Goal: Task Accomplishment & Management: Manage account settings

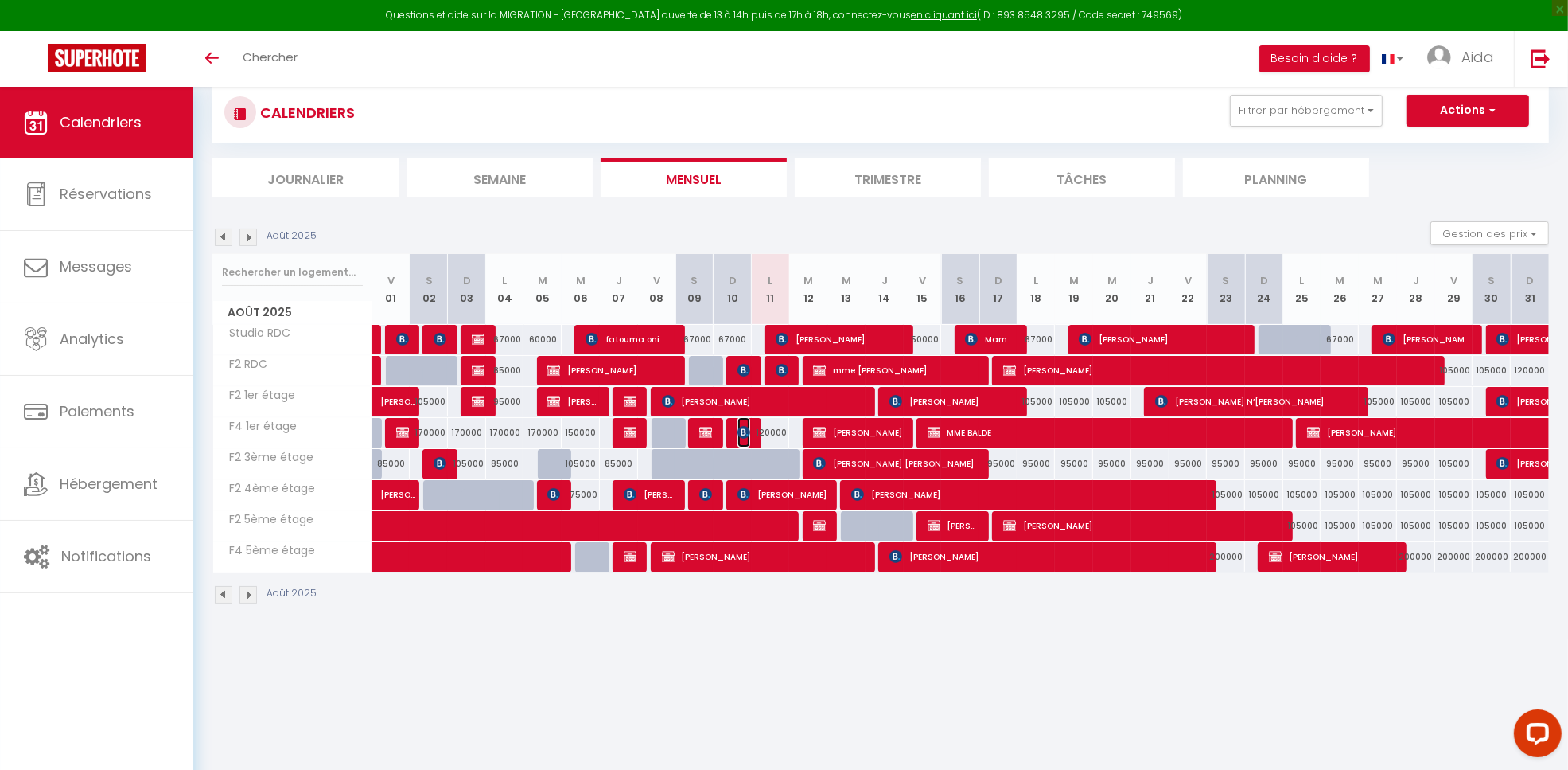
click at [748, 426] on img at bounding box center [744, 433] width 13 height 13
select select "OK"
select select "KO"
select select "0"
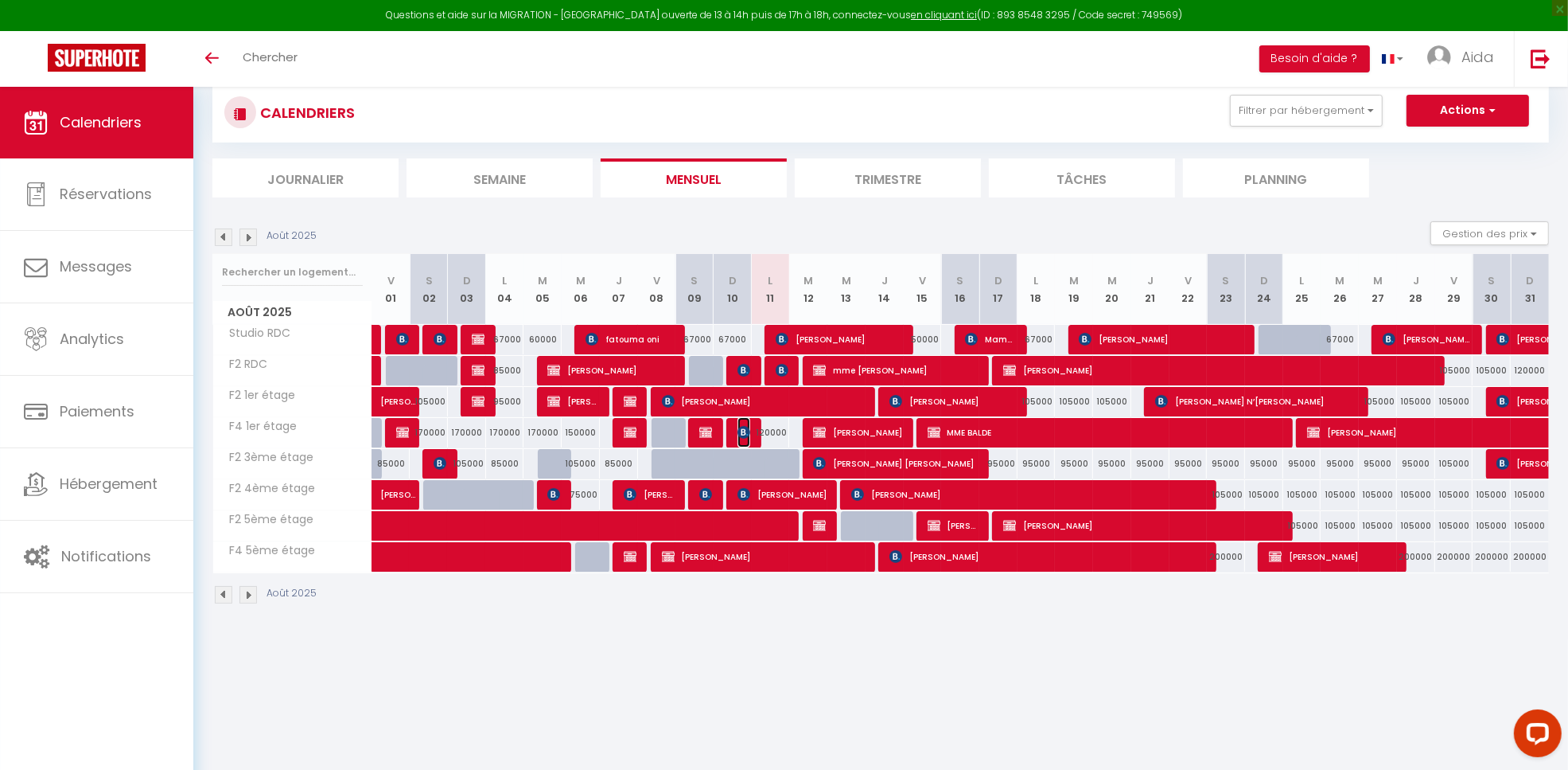
select select "1"
select select
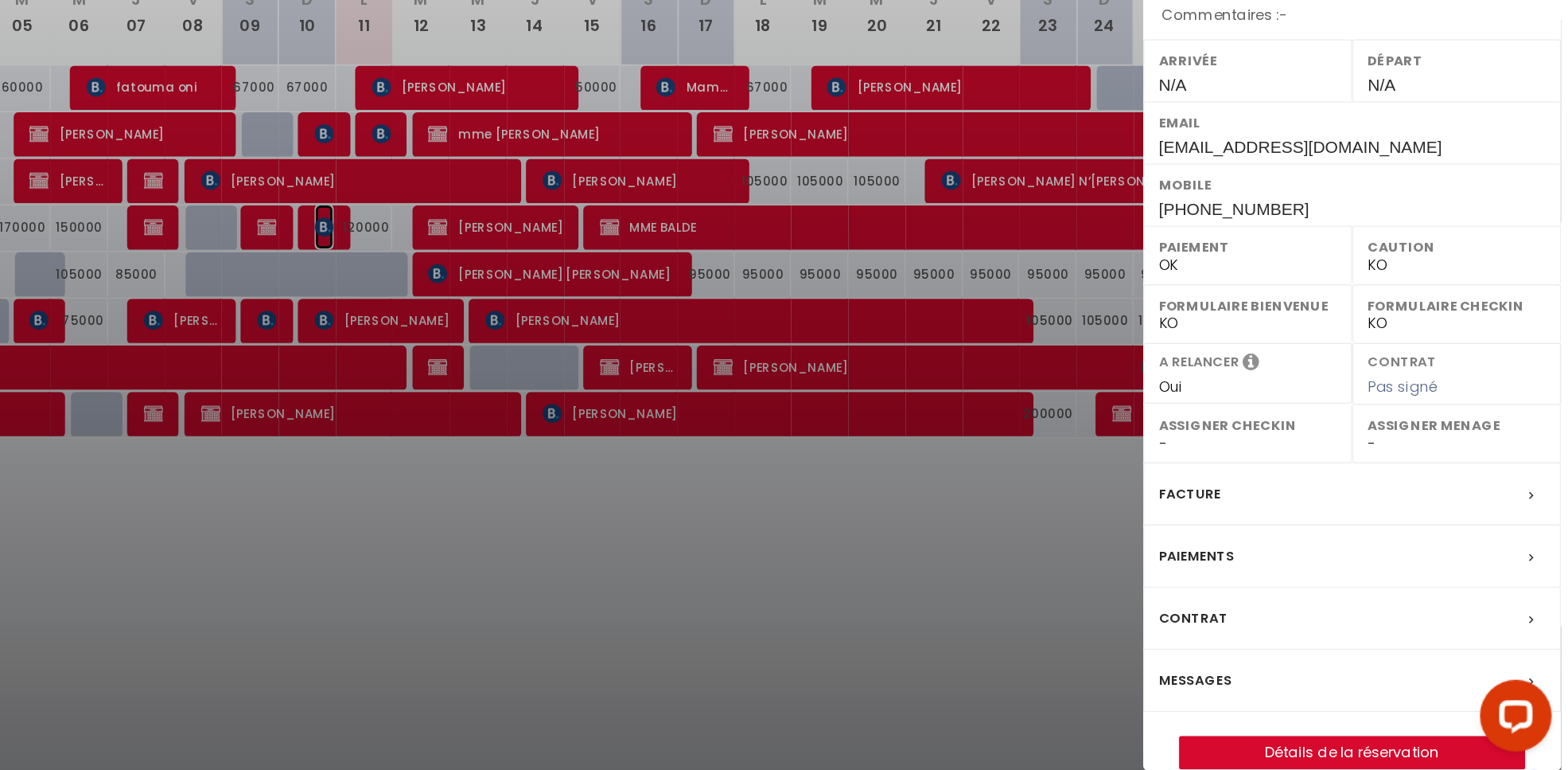
scroll to position [61, 0]
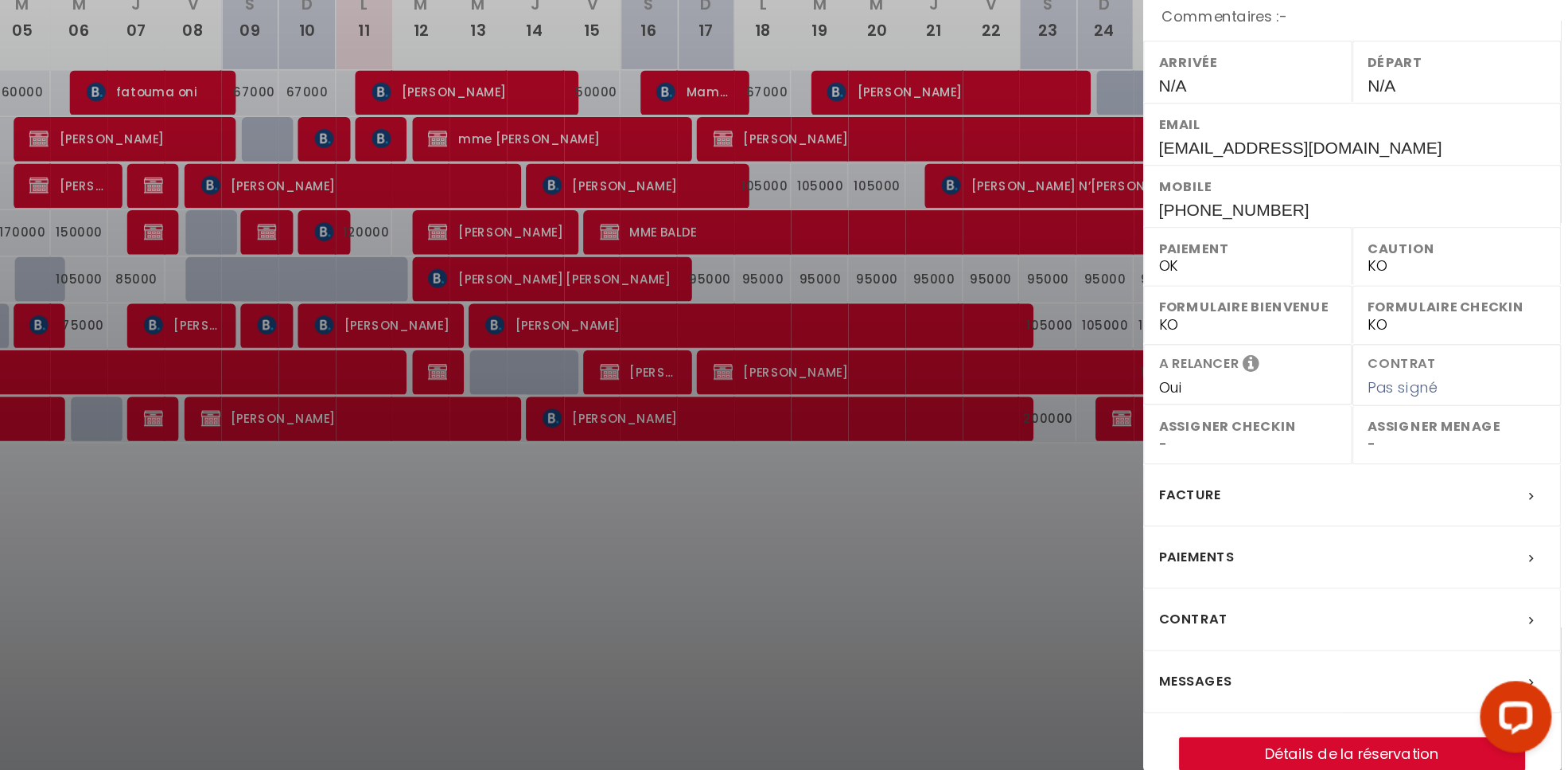
click at [1131, 651] on div at bounding box center [784, 385] width 1568 height 770
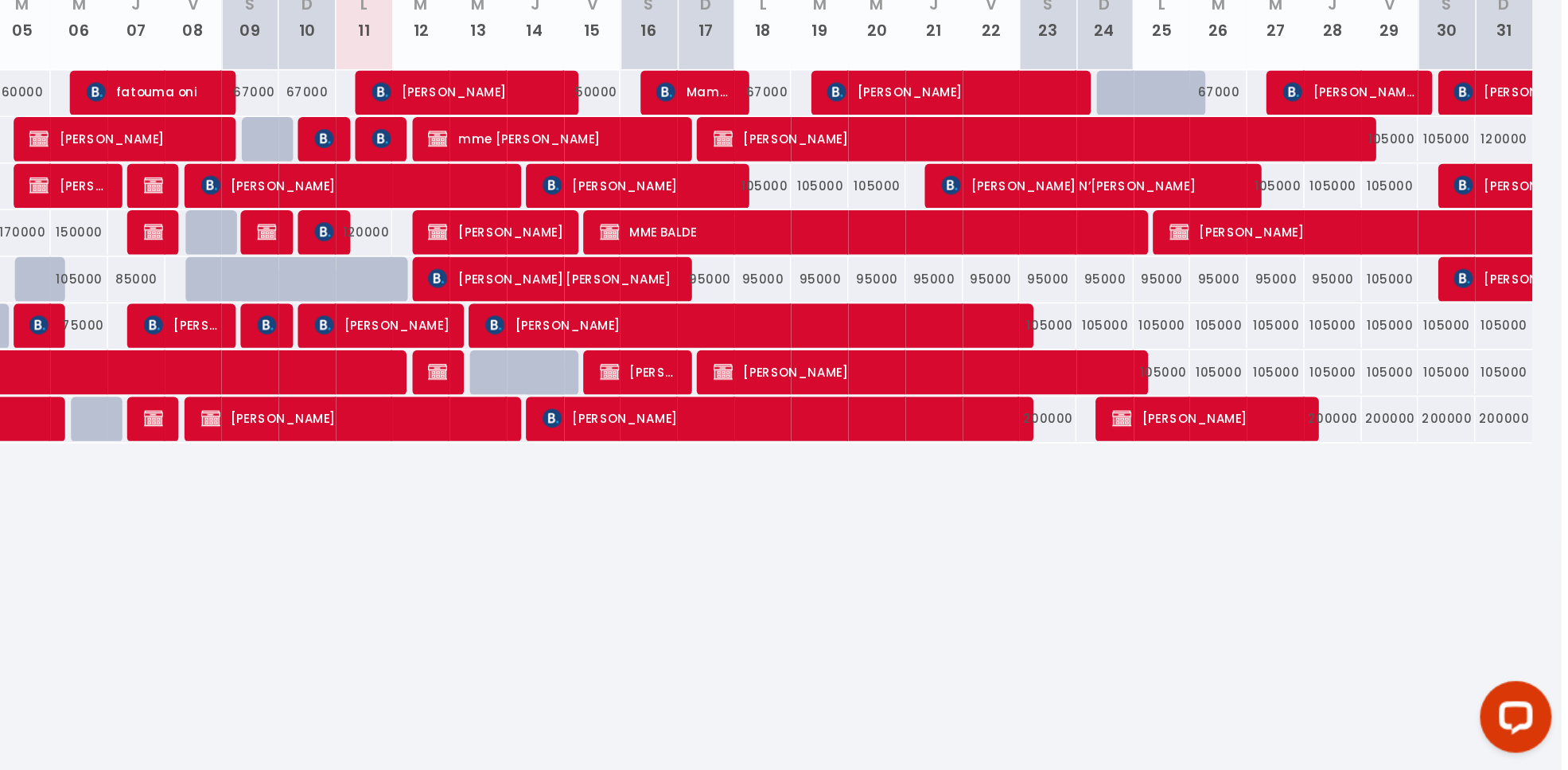
click at [776, 412] on div "120000" at bounding box center [770, 410] width 38 height 30
type input "120000"
type input "Lun 11 Août 2025"
type input "[DATE] Août 2025"
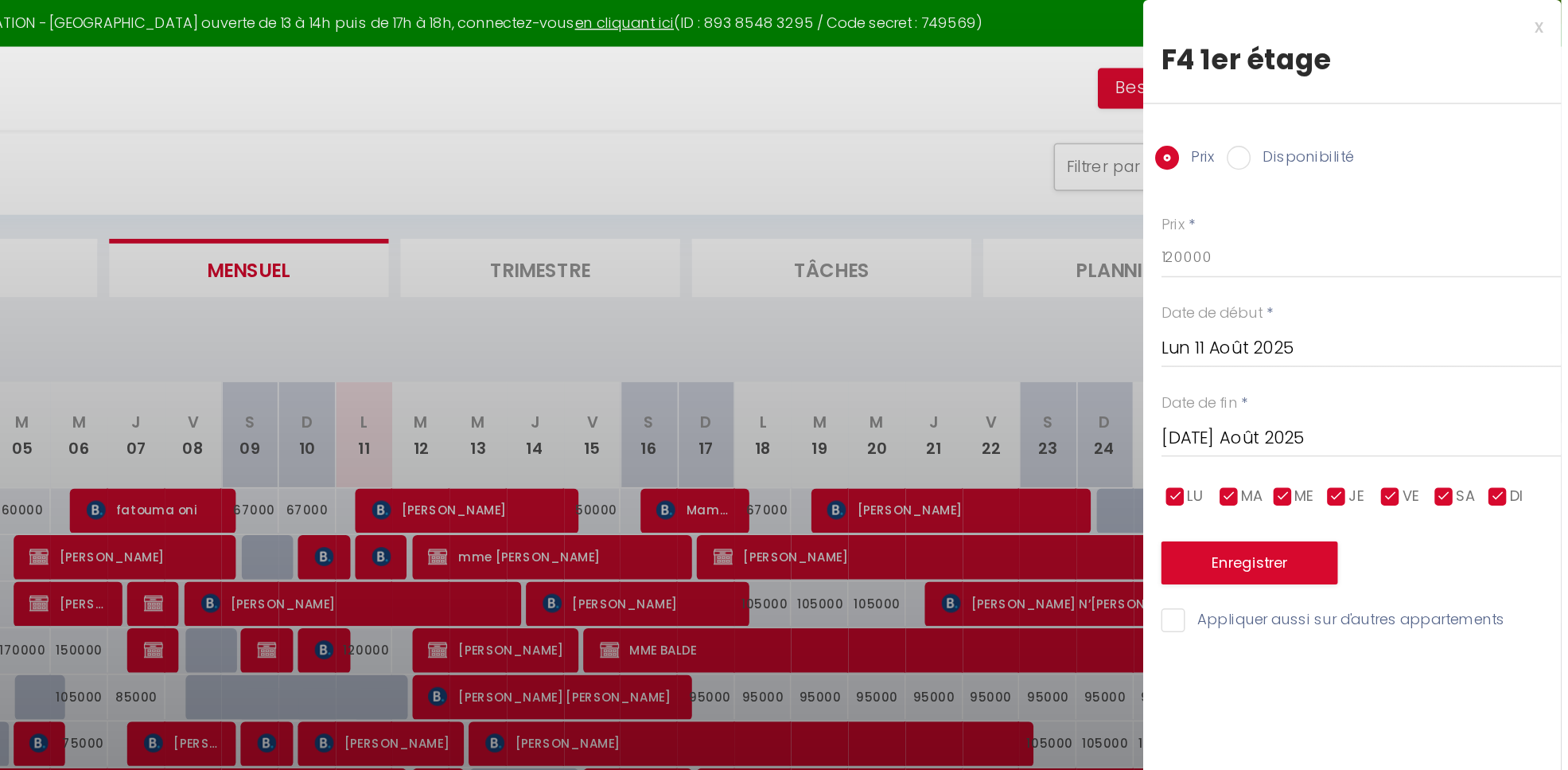
scroll to position [36, 0]
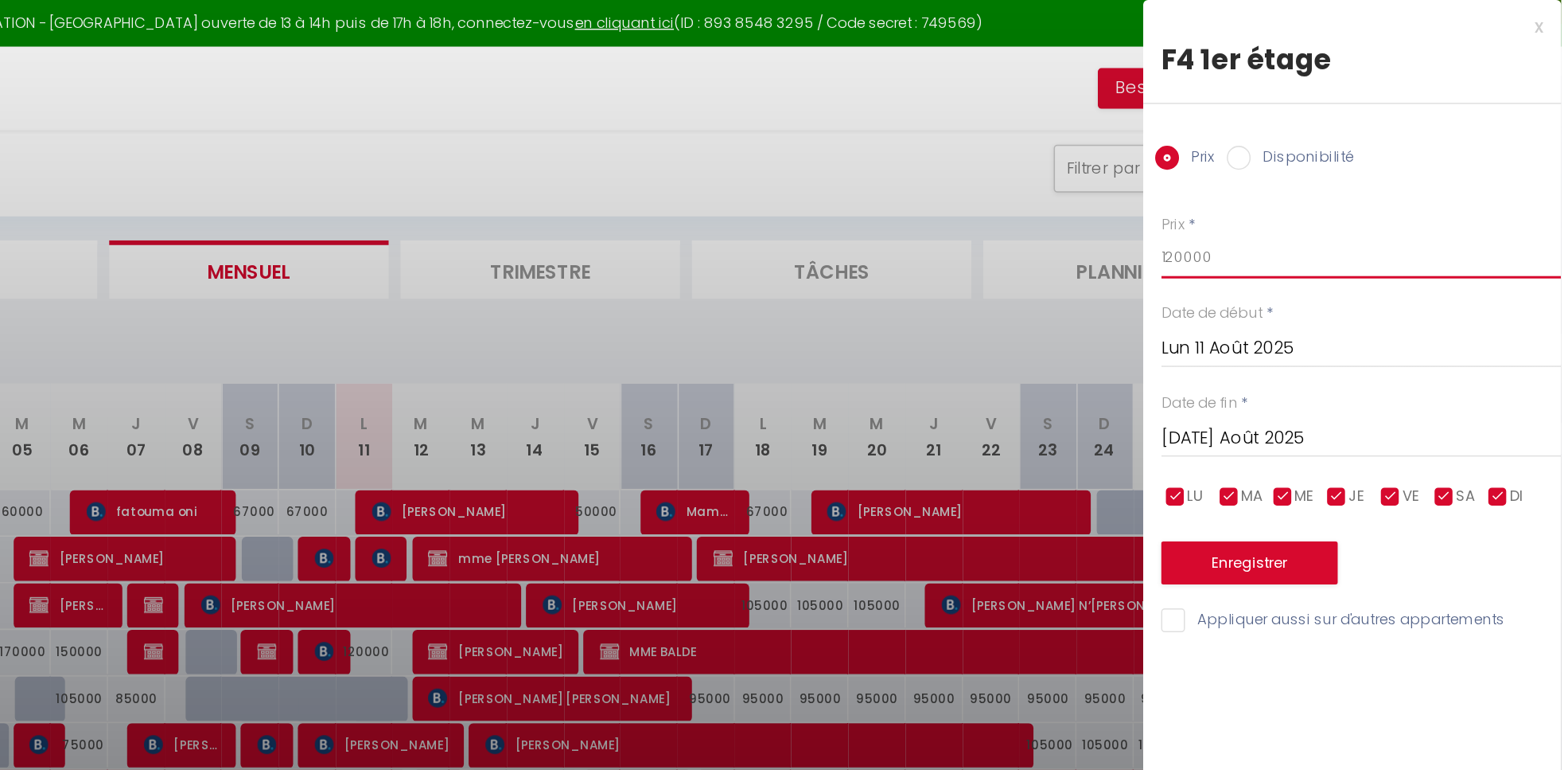
click at [1406, 164] on input "120000" at bounding box center [1434, 171] width 267 height 29
type input "1"
type input "110000"
click at [1360, 383] on button "Enregistrer" at bounding box center [1360, 375] width 118 height 29
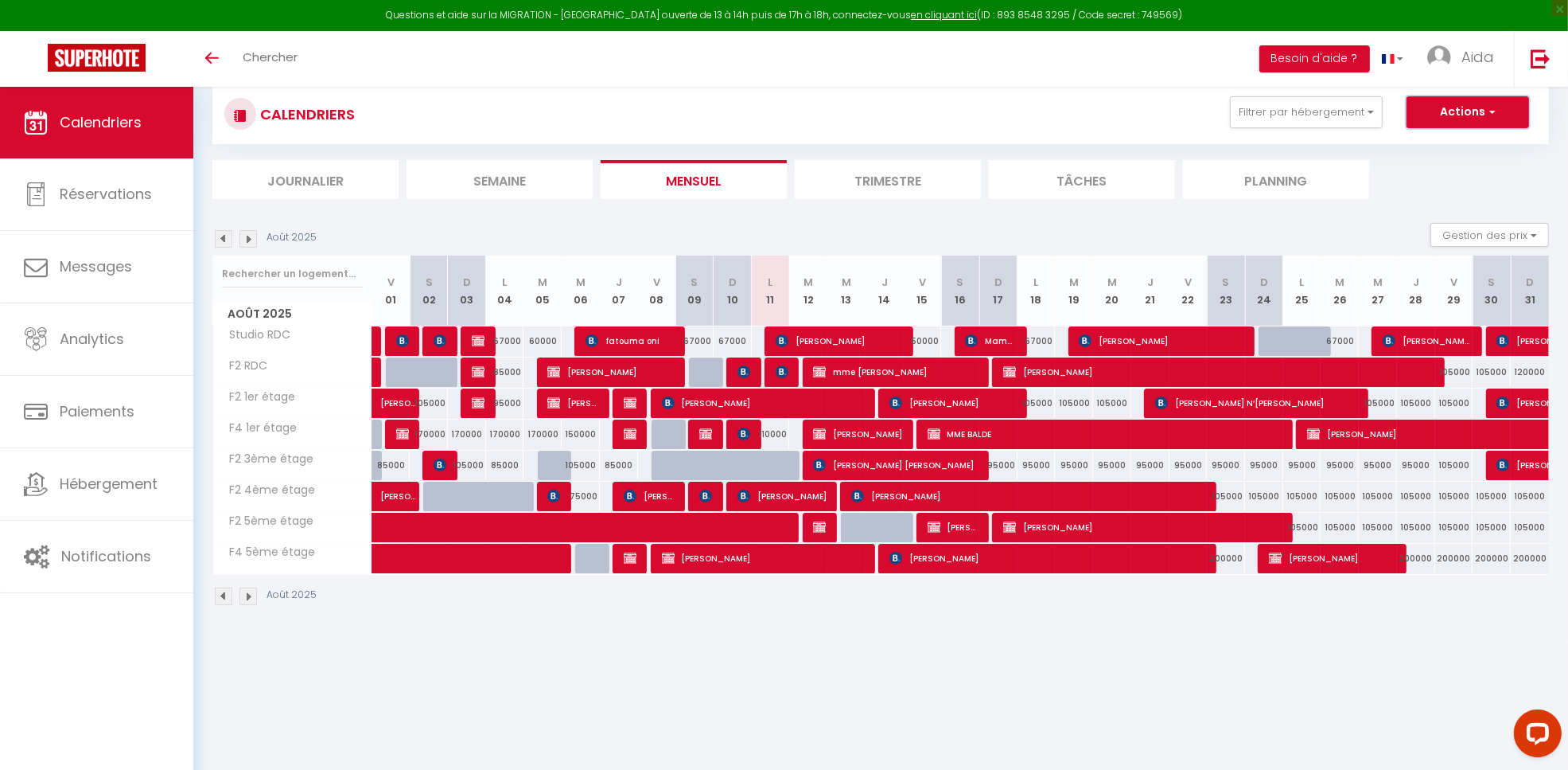
click at [1505, 105] on button "Actions" at bounding box center [1467, 111] width 122 height 32
click at [1235, 653] on body "Questions et aide sur la MIGRATION - Salle Zoom ouverte de 13 à 14h puis de 17h…" at bounding box center [784, 434] width 1568 height 770
click at [1200, 193] on li "Planning" at bounding box center [1276, 179] width 186 height 39
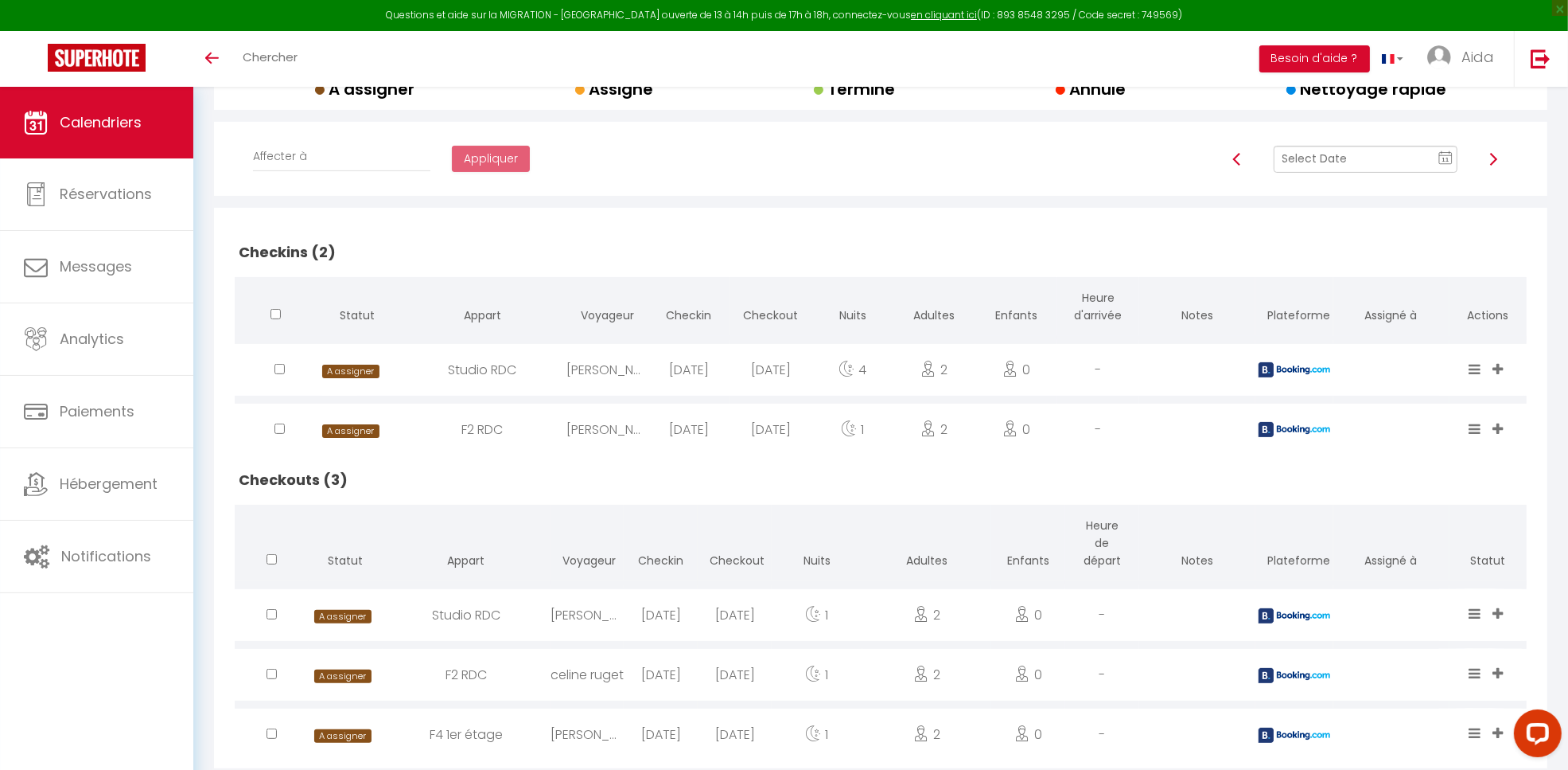
scroll to position [285, 0]
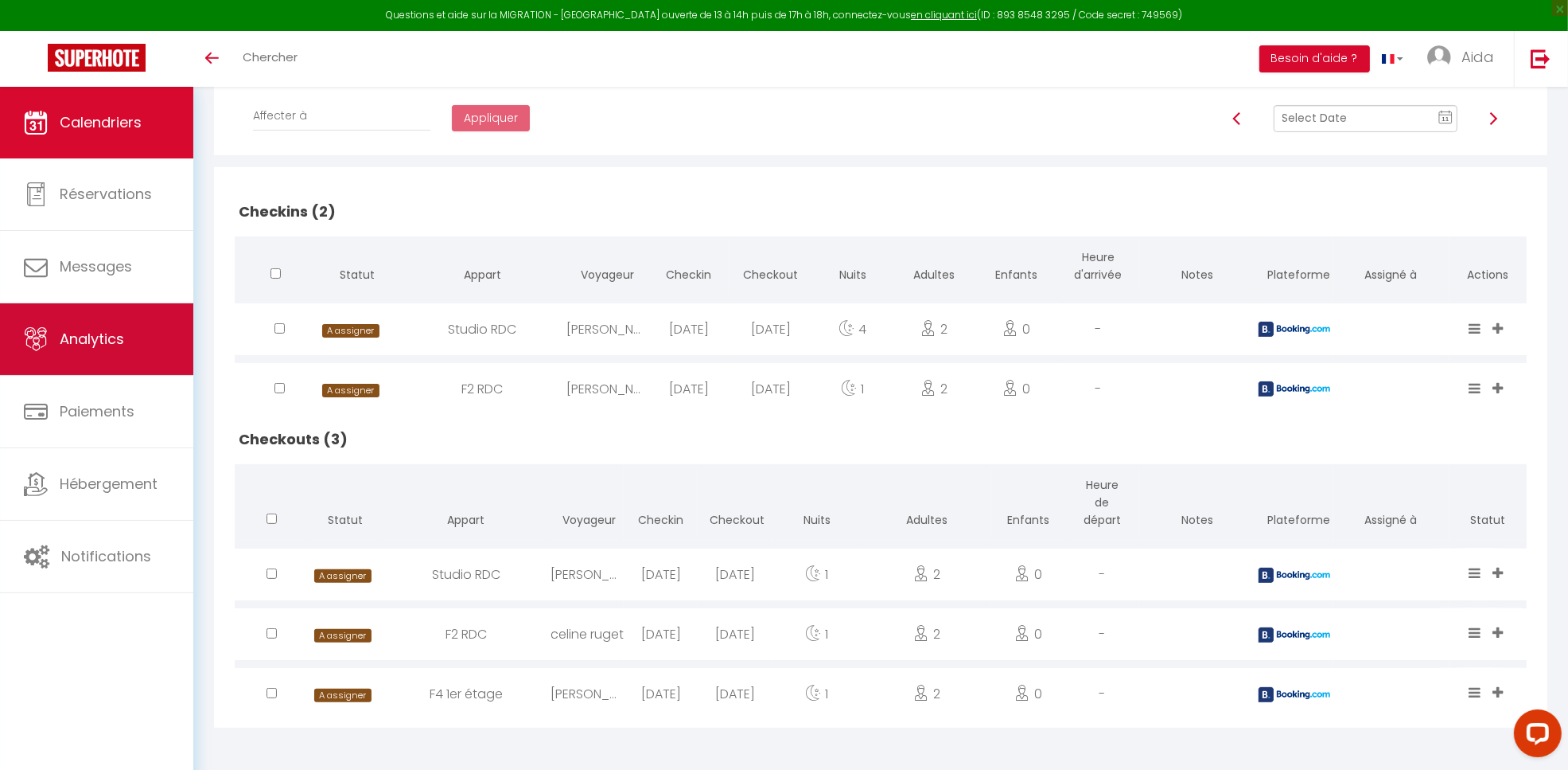
click at [111, 371] on link "Analytics" at bounding box center [97, 338] width 194 height 71
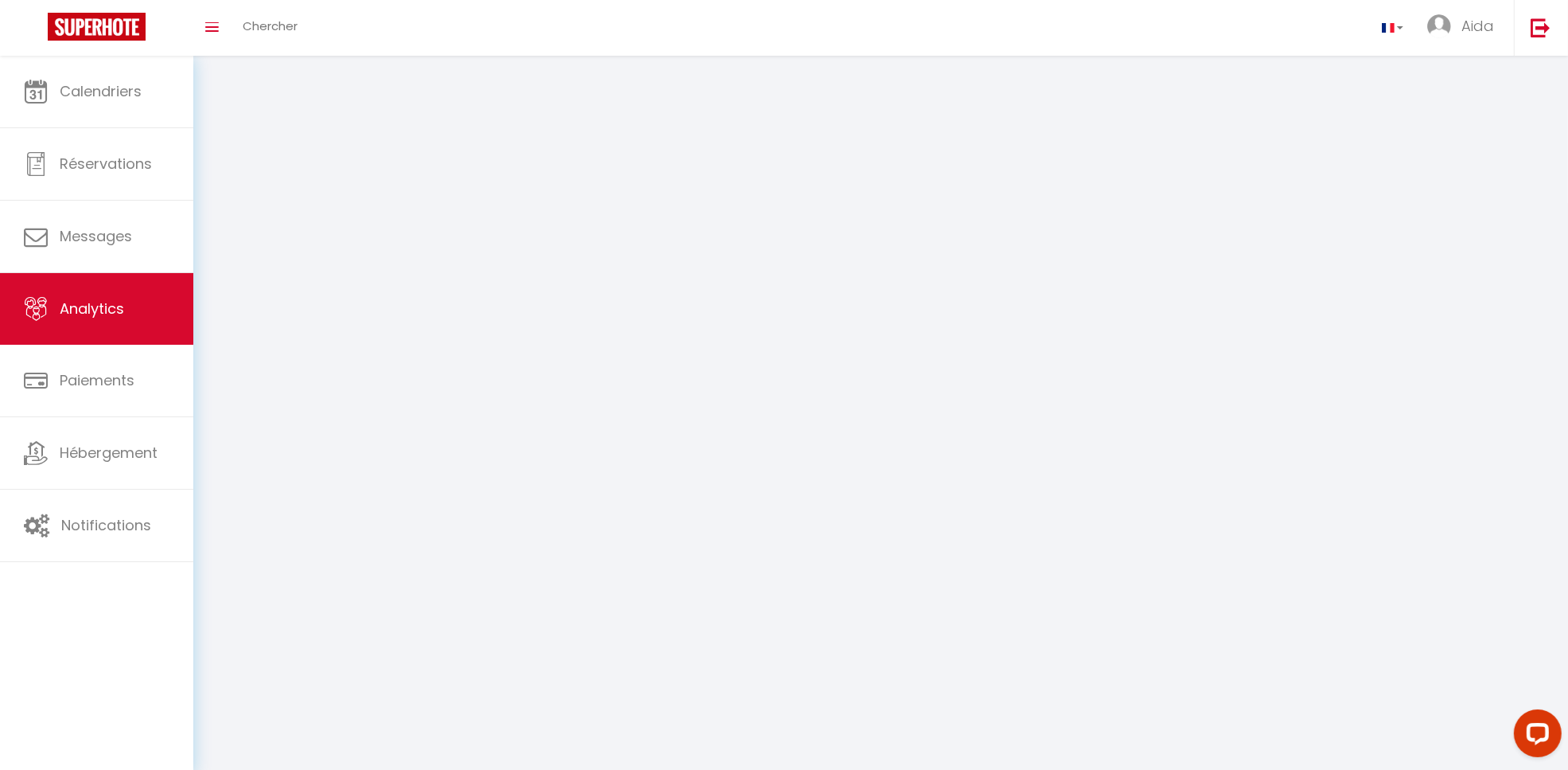
select select "2025"
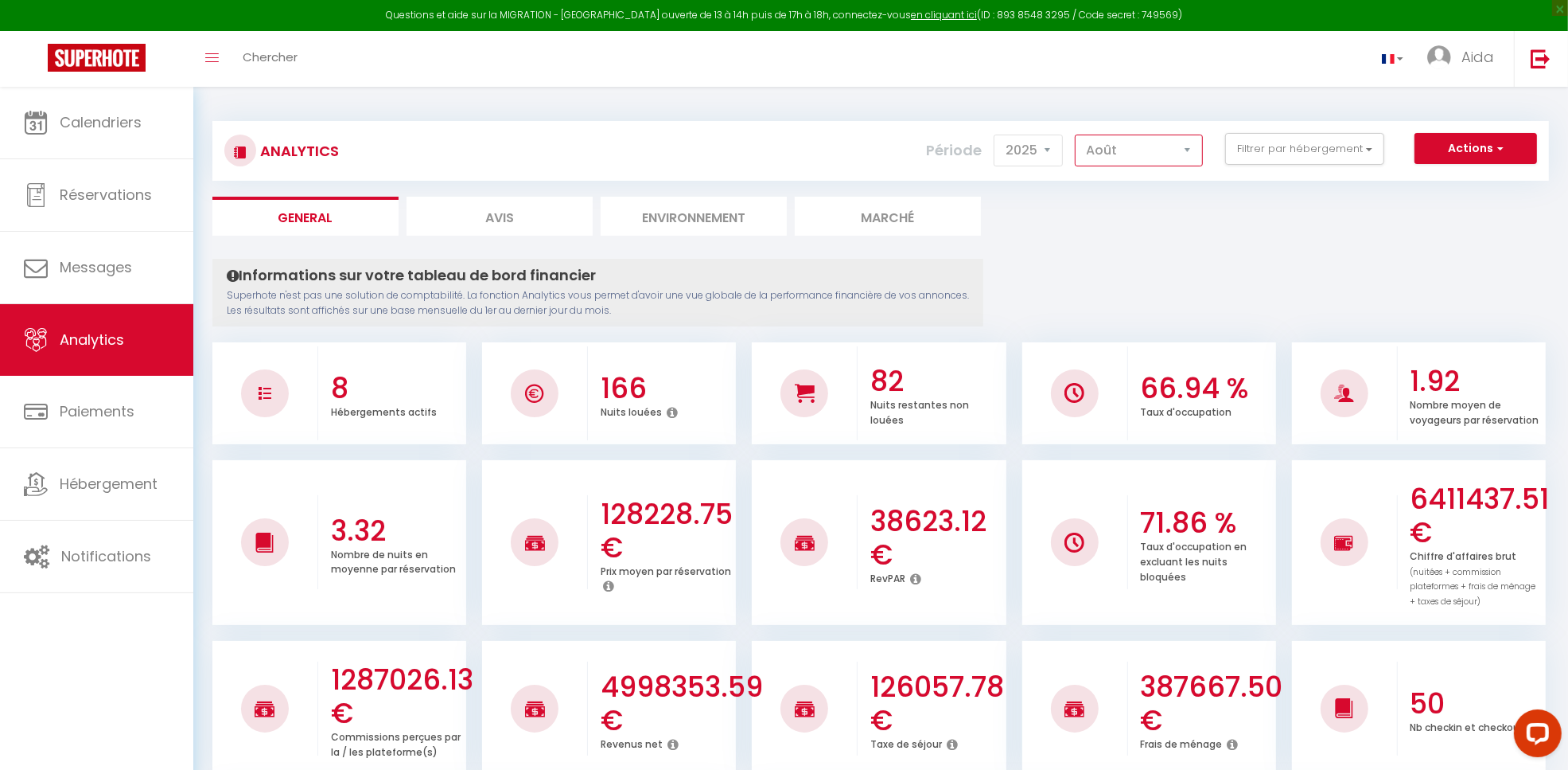
click at [1179, 141] on select "Janvier Février Mars Avril Mai Juin Juillet Août Septembre Octobre Novembre Déc…" at bounding box center [1139, 150] width 128 height 32
click at [1075, 135] on select "Janvier Février Mars Avril Mai Juin Juillet Août Septembre Octobre Novembre Déc…" at bounding box center [1139, 150] width 128 height 32
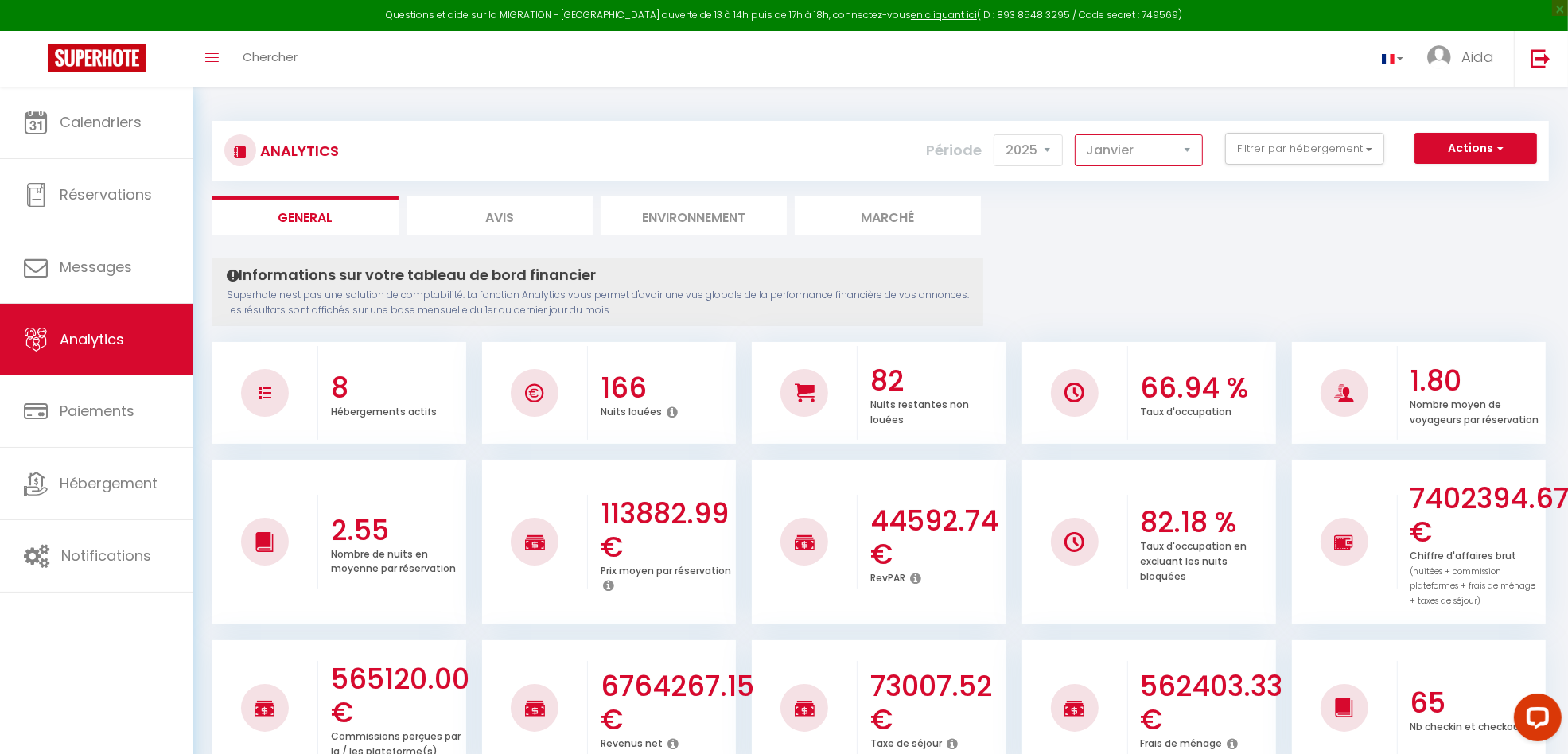
click at [1192, 151] on select "Janvier Février Mars Avril Mai Juin Juillet Août Septembre Octobre Novembre Déc…" at bounding box center [1139, 150] width 128 height 32
select select "7"
click at [1075, 135] on select "Janvier Février Mars Avril Mai Juin Juillet Août Septembre Octobre Novembre Déc…" at bounding box center [1139, 150] width 128 height 32
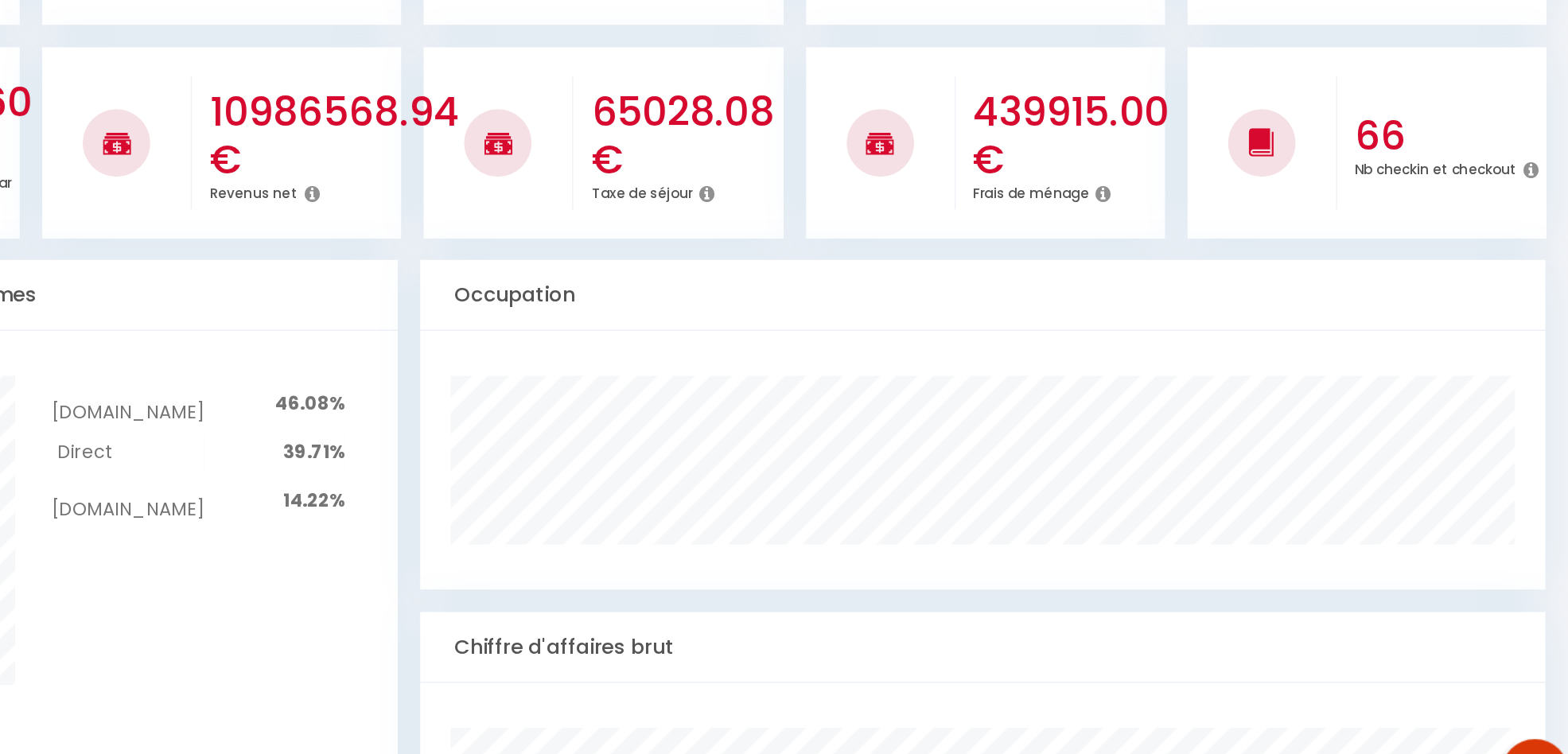
scroll to position [436, 5]
